Goal: Task Accomplishment & Management: Use online tool/utility

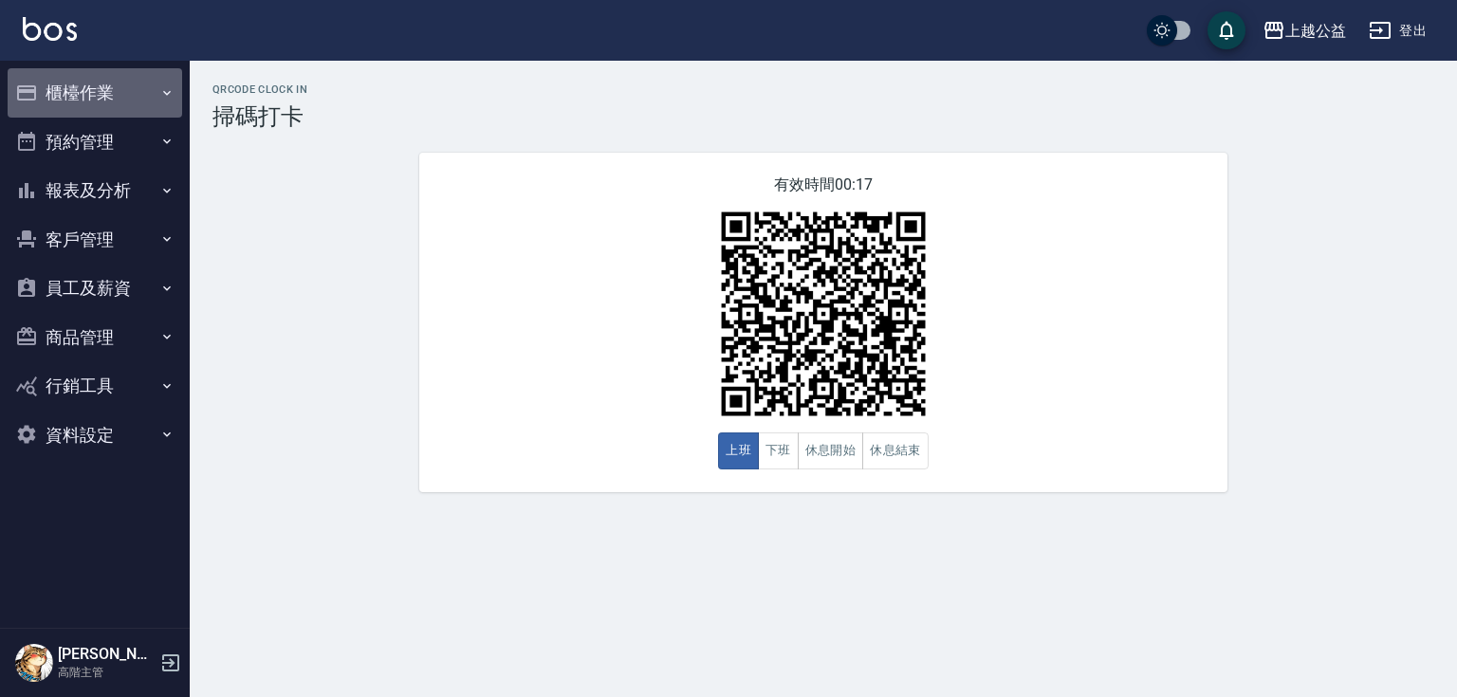
click at [99, 93] on button "櫃檯作業" at bounding box center [95, 92] width 175 height 49
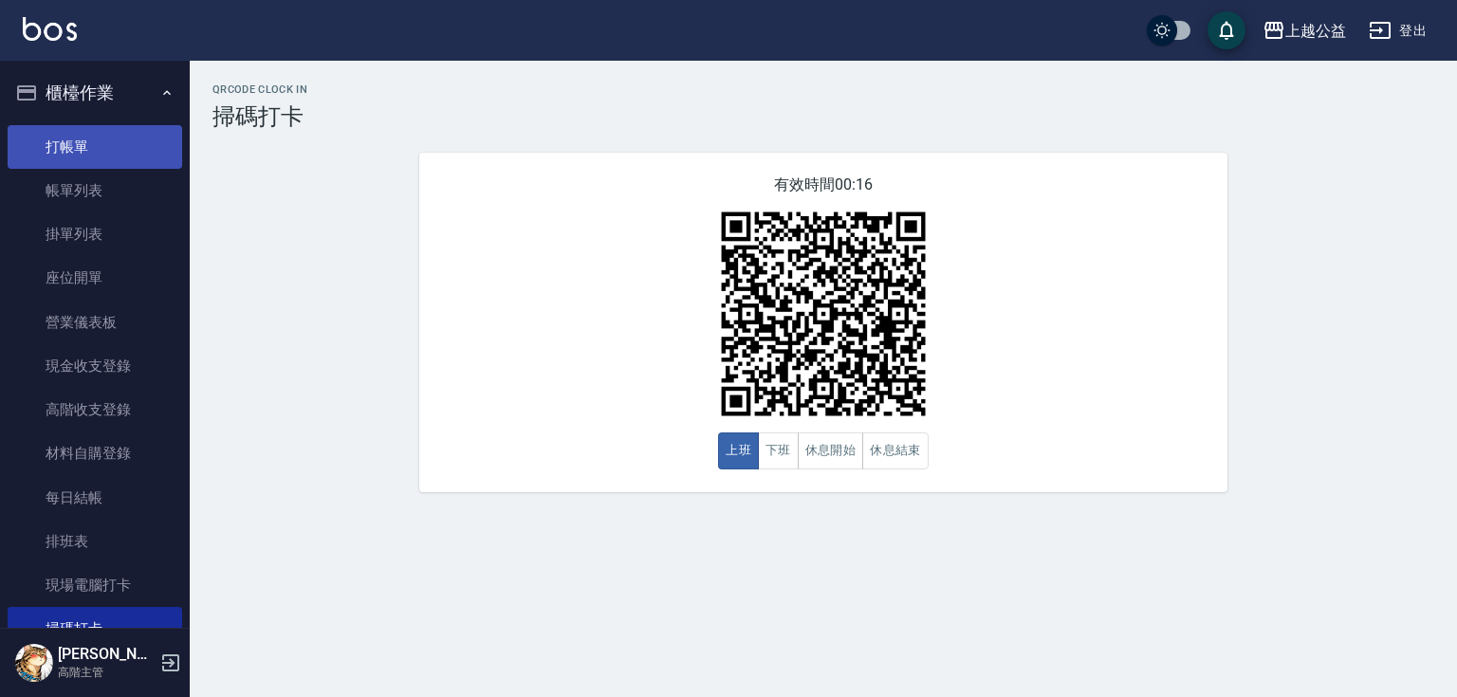
click at [99, 137] on link "打帳單" at bounding box center [95, 147] width 175 height 44
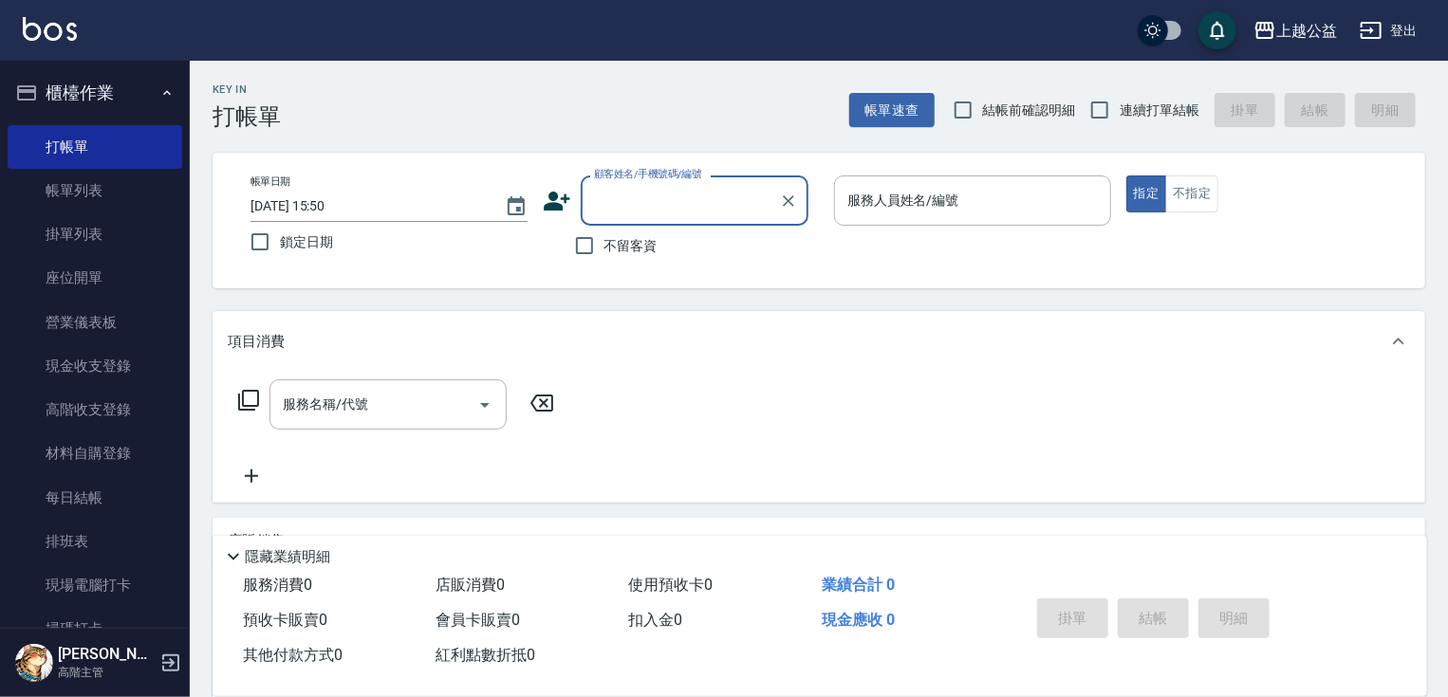
click at [708, 213] on input "顧客姓名/手機號碼/編號" at bounding box center [680, 200] width 182 height 33
type input "j"
type input "J"
type input "ㄩ"
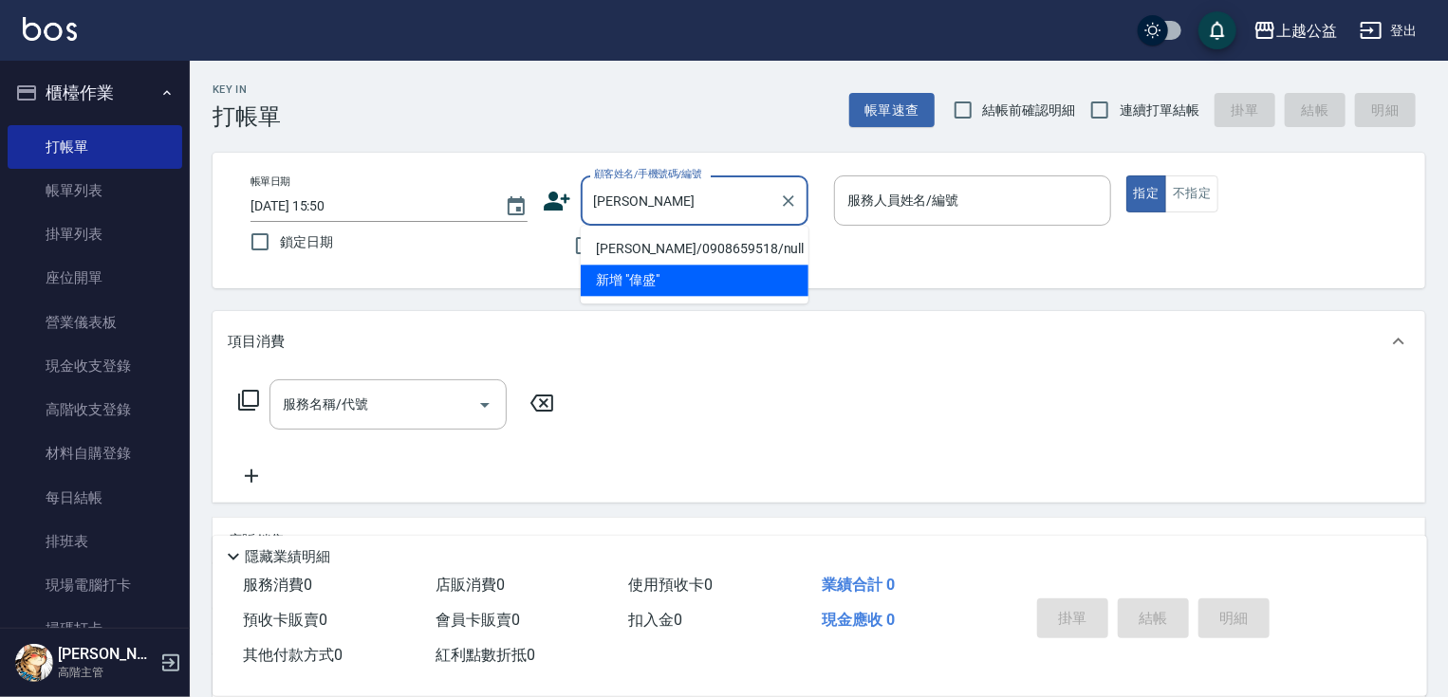
click at [602, 243] on li "[PERSON_NAME]/0908659518/null" at bounding box center [695, 248] width 228 height 31
type input "[PERSON_NAME]/0908659518/null"
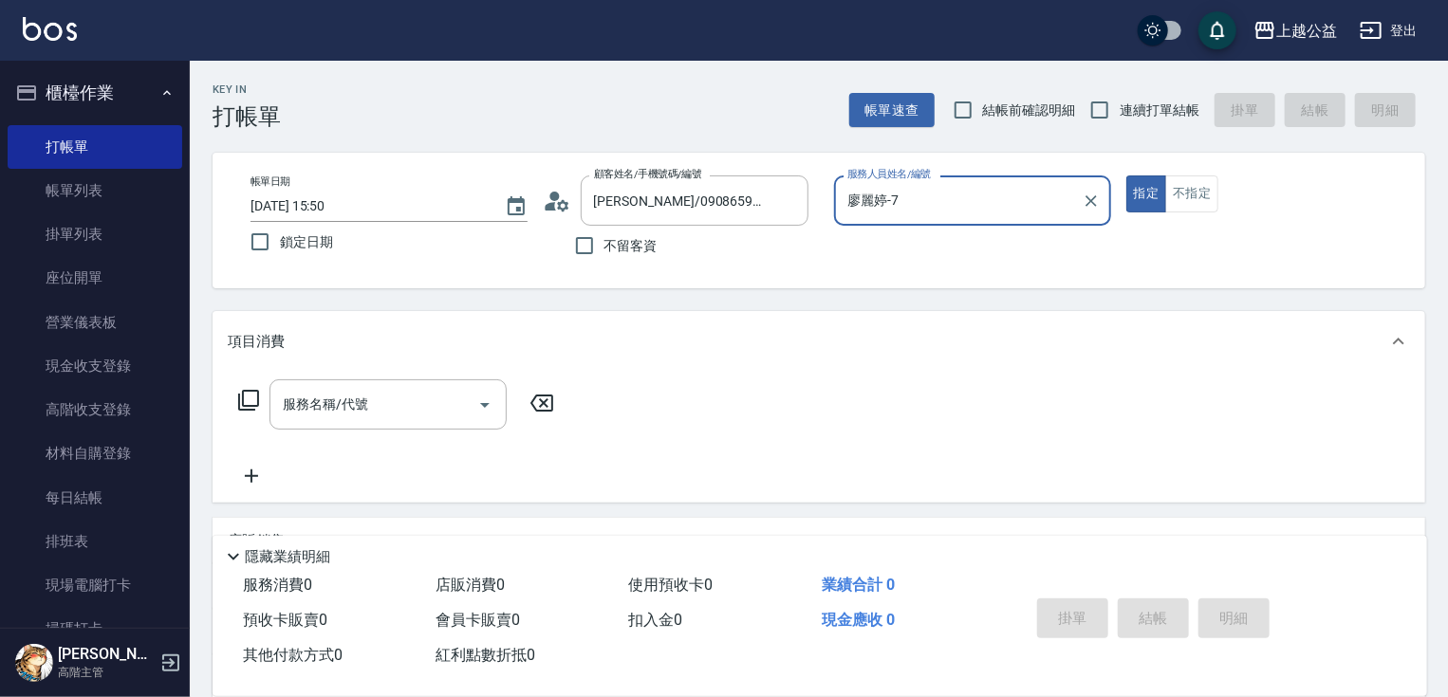
type input "廖麗婷-7"
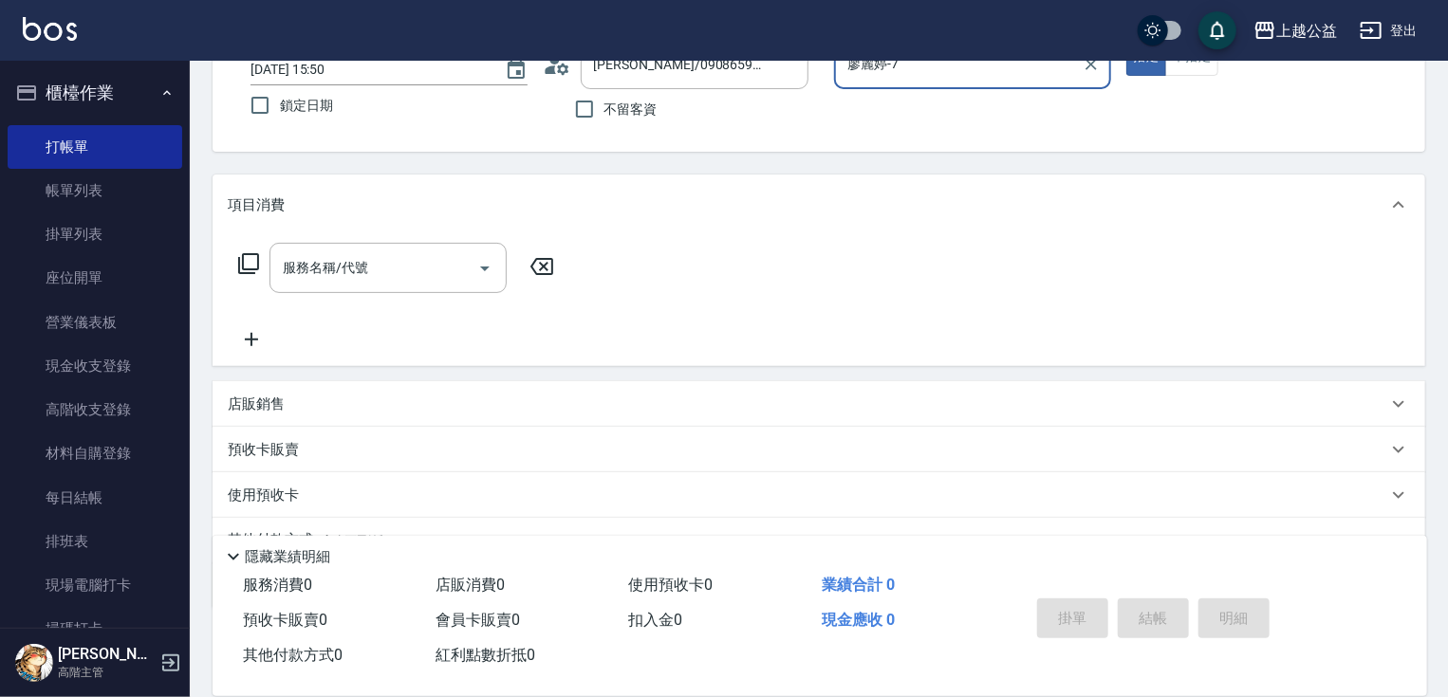
scroll to position [188, 0]
